Goal: Information Seeking & Learning: Learn about a topic

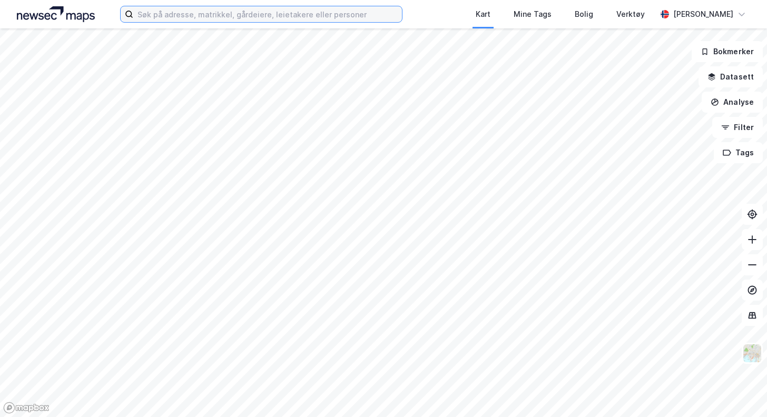
click at [363, 15] on input at bounding box center [267, 14] width 269 height 16
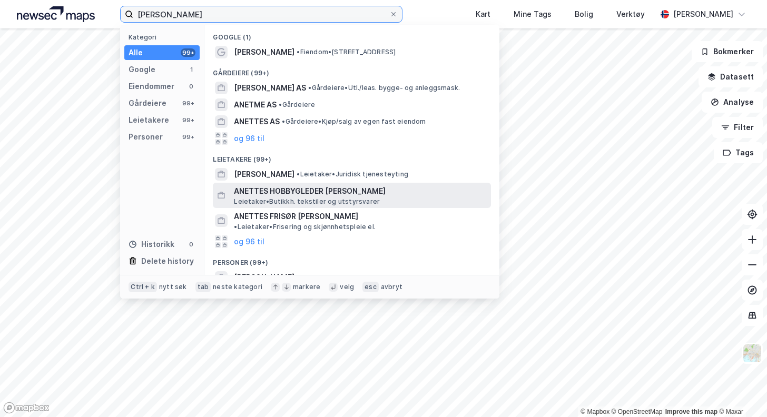
scroll to position [53, 0]
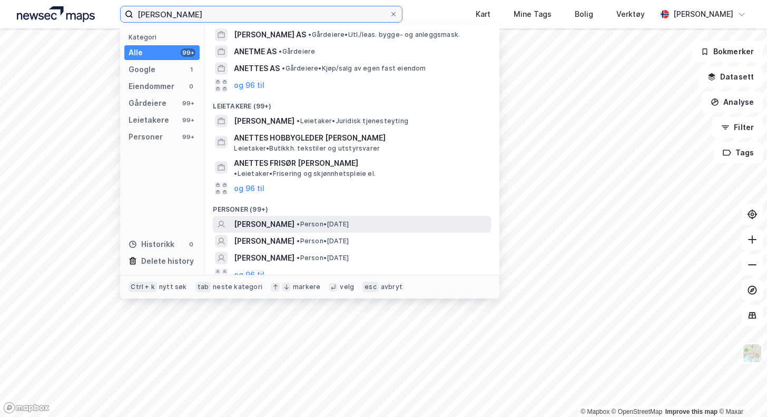
type input "[PERSON_NAME]"
click at [294, 218] on span "[PERSON_NAME]" at bounding box center [264, 224] width 61 height 13
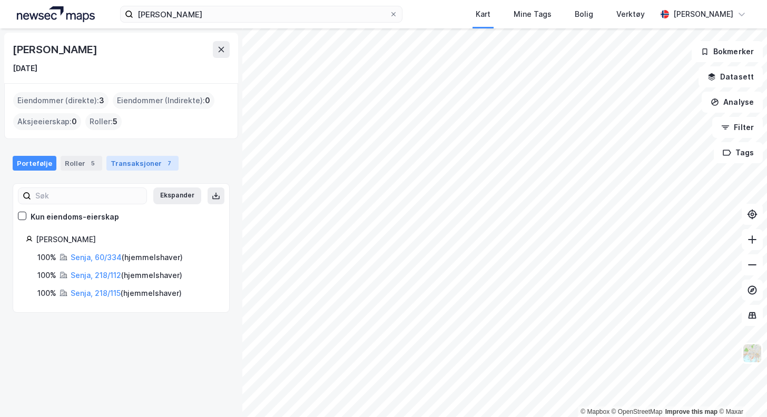
click at [120, 159] on div "Transaksjoner 7" at bounding box center [142, 163] width 72 height 15
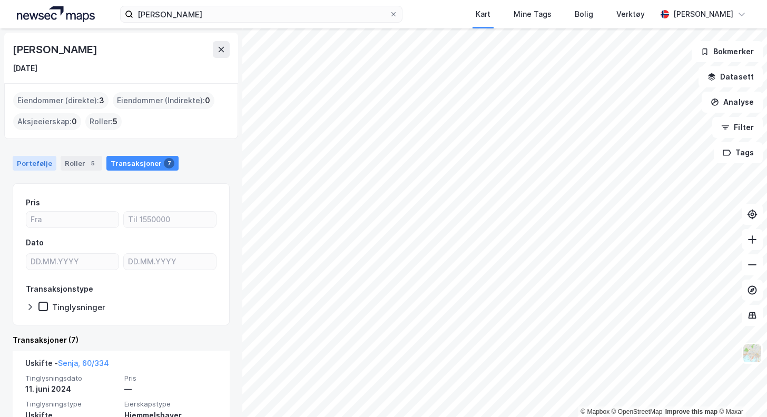
click at [38, 164] on div "Portefølje" at bounding box center [35, 163] width 44 height 15
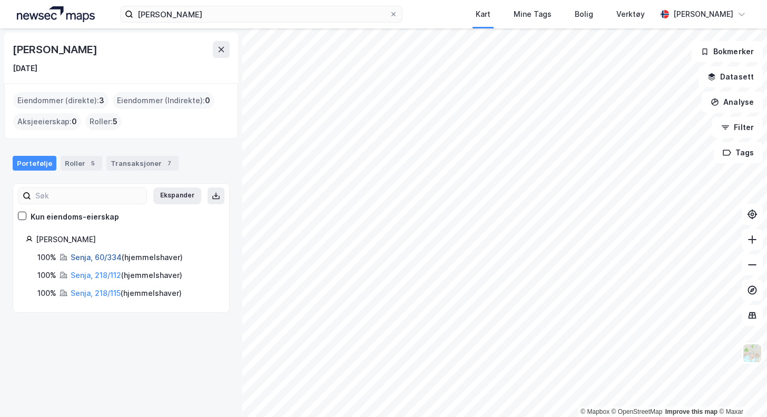
click at [92, 261] on link "Senja, 60/334" at bounding box center [96, 257] width 51 height 9
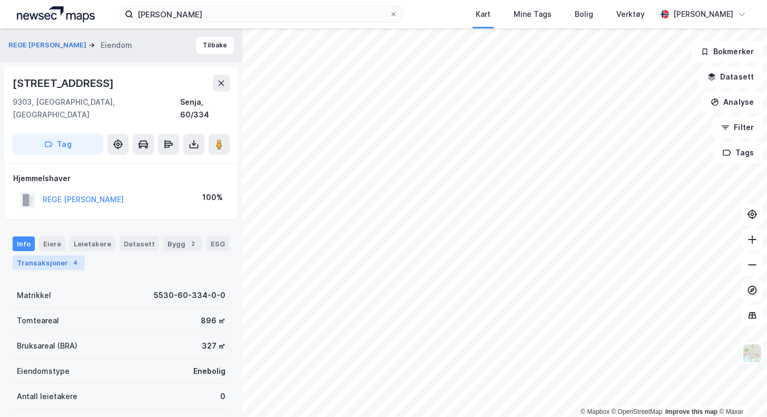
click at [71, 258] on div "4" at bounding box center [75, 263] width 11 height 11
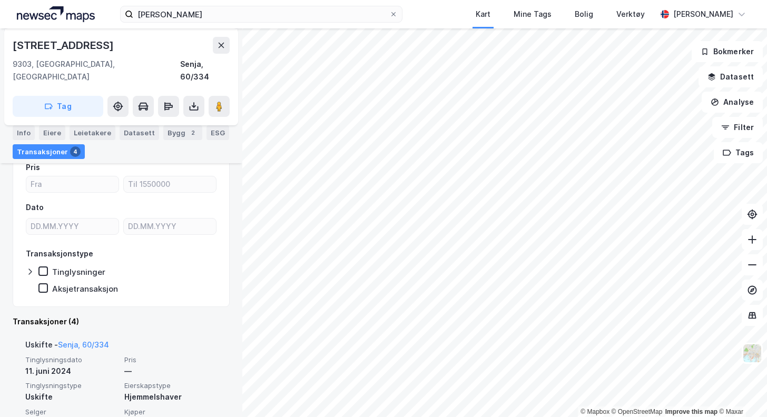
scroll to position [103, 0]
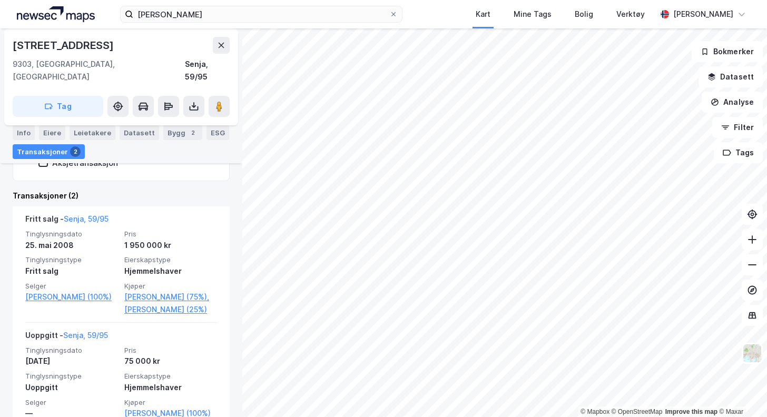
scroll to position [283, 0]
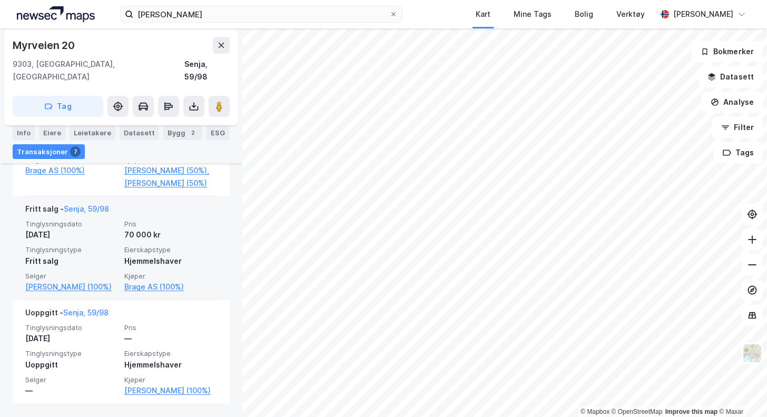
scroll to position [831, 0]
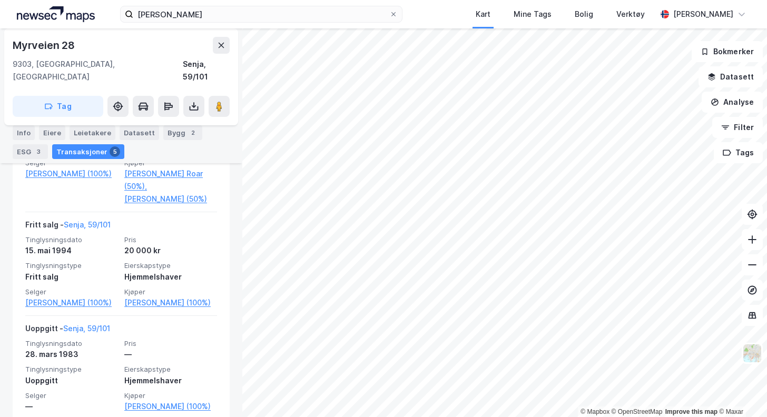
scroll to position [657, 0]
